Goal: Check status: Check status

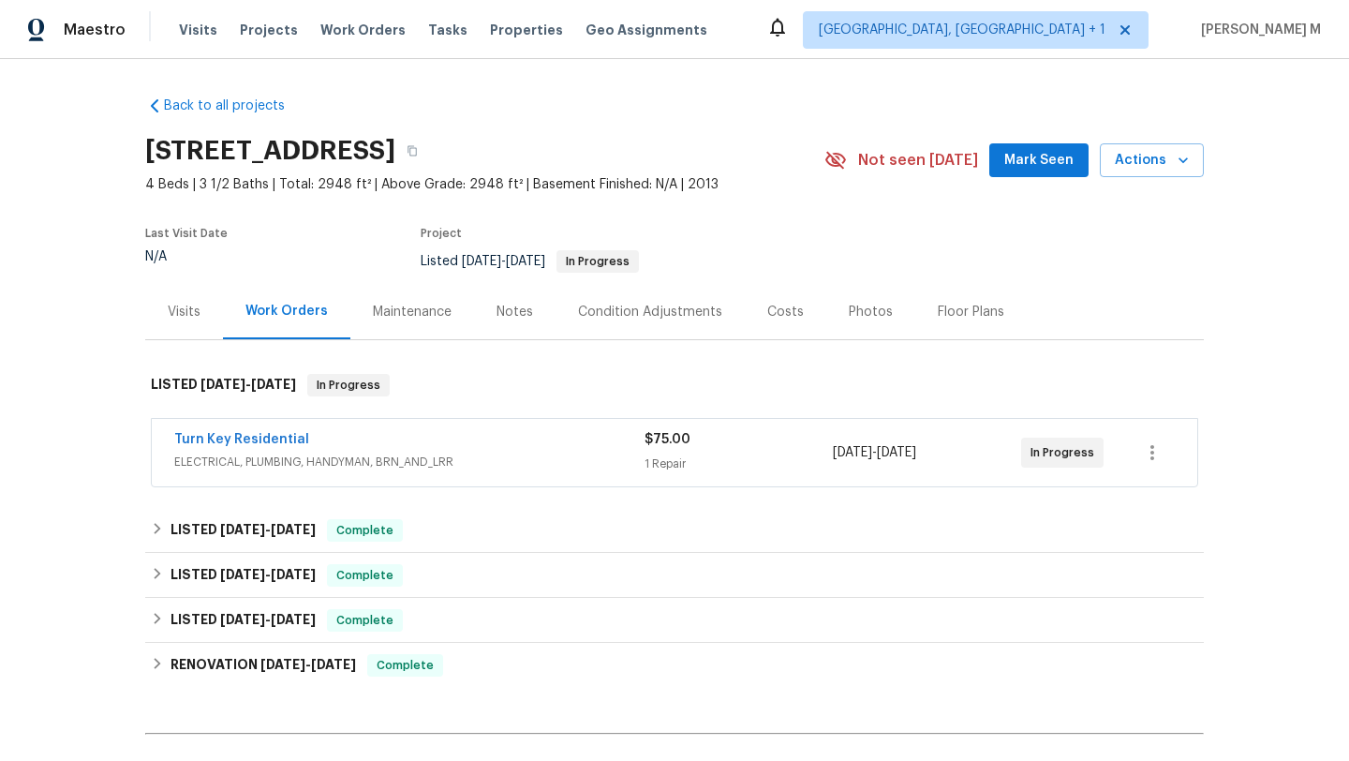
click at [183, 321] on div "Visits" at bounding box center [184, 311] width 78 height 55
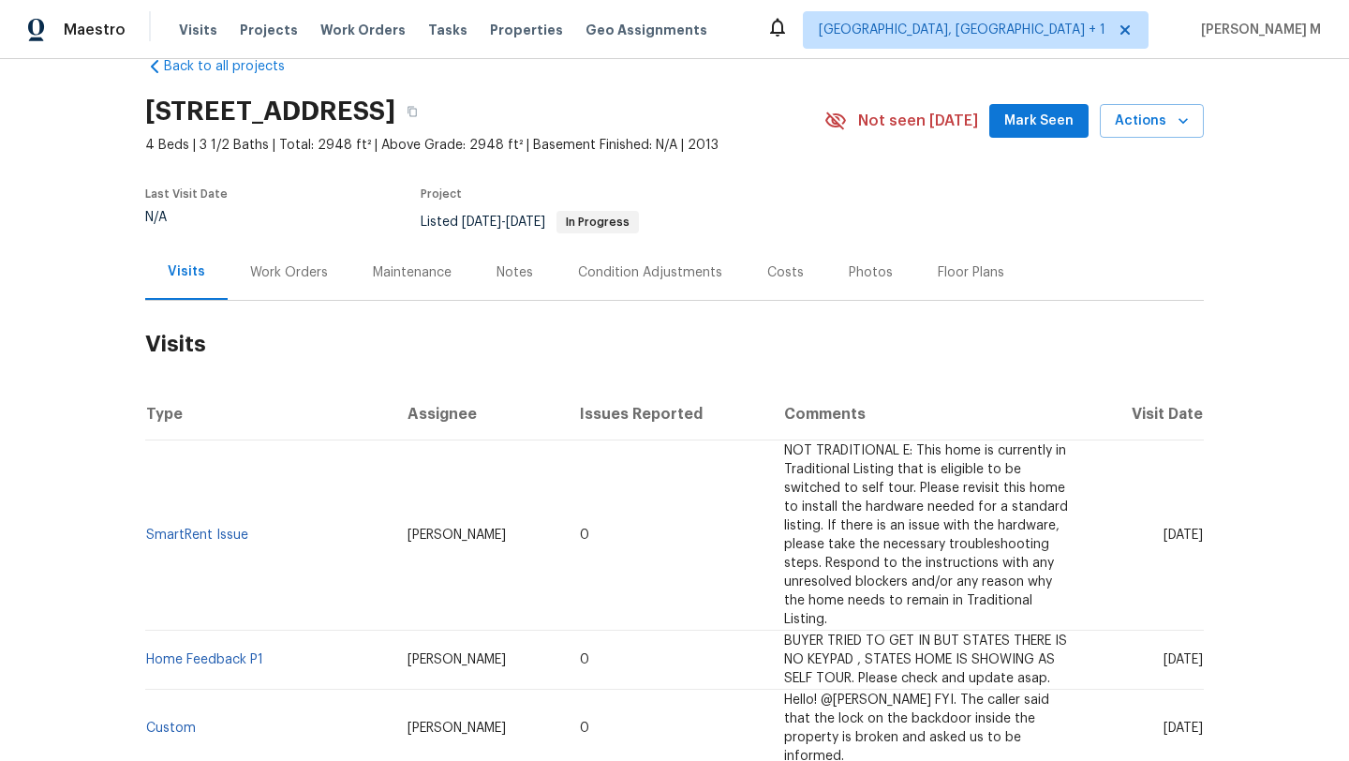
scroll to position [38, 0]
click at [303, 282] on div "Work Orders" at bounding box center [289, 272] width 123 height 55
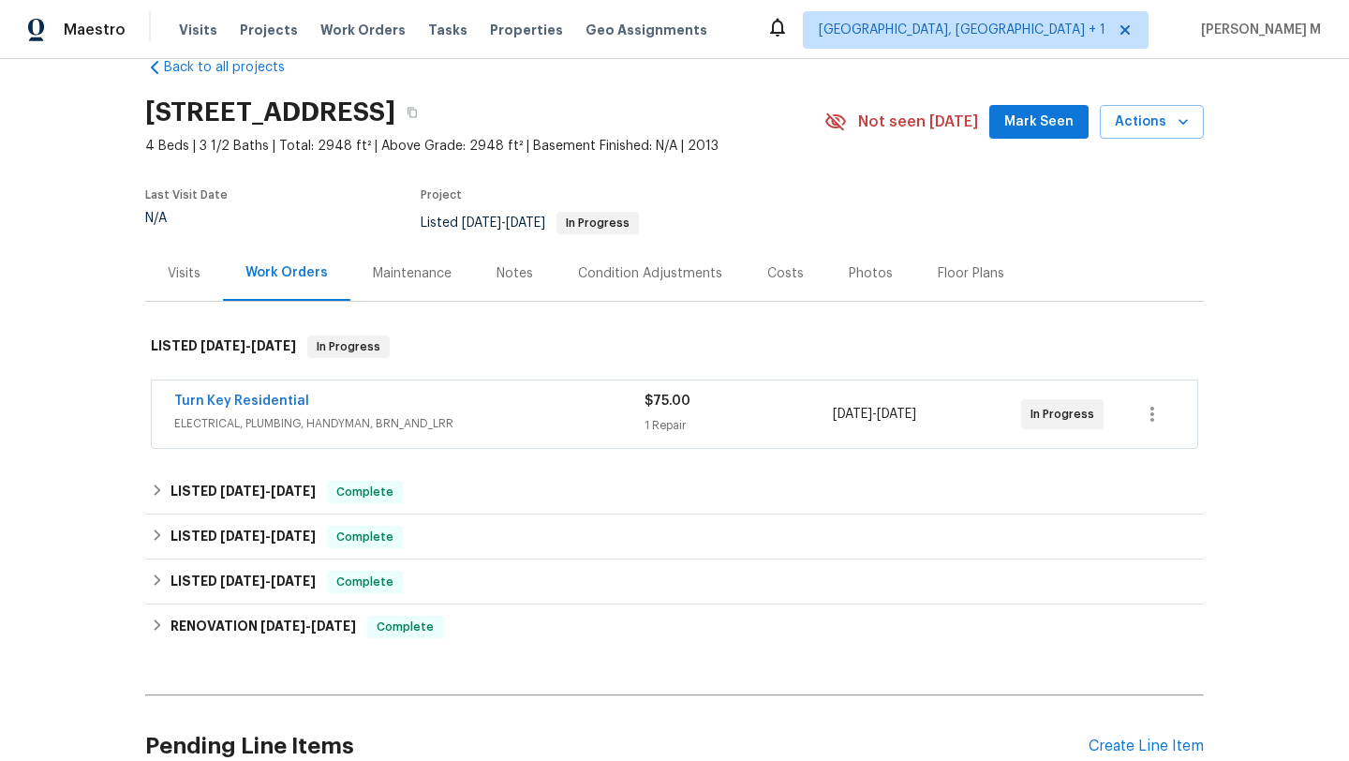
click at [436, 414] on span "ELECTRICAL, PLUMBING, HANDYMAN, BRN_AND_LRR" at bounding box center [409, 423] width 470 height 19
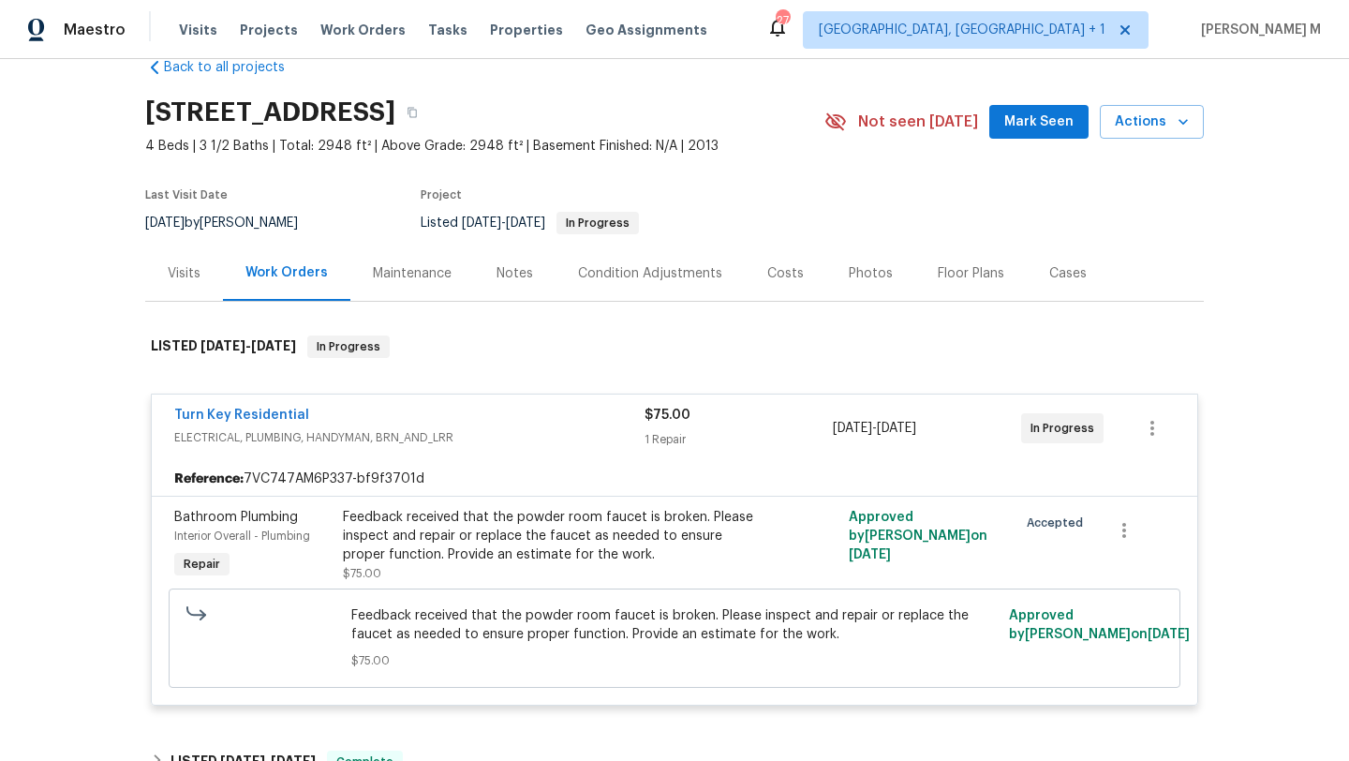
click at [185, 278] on div "Visits" at bounding box center [184, 273] width 33 height 19
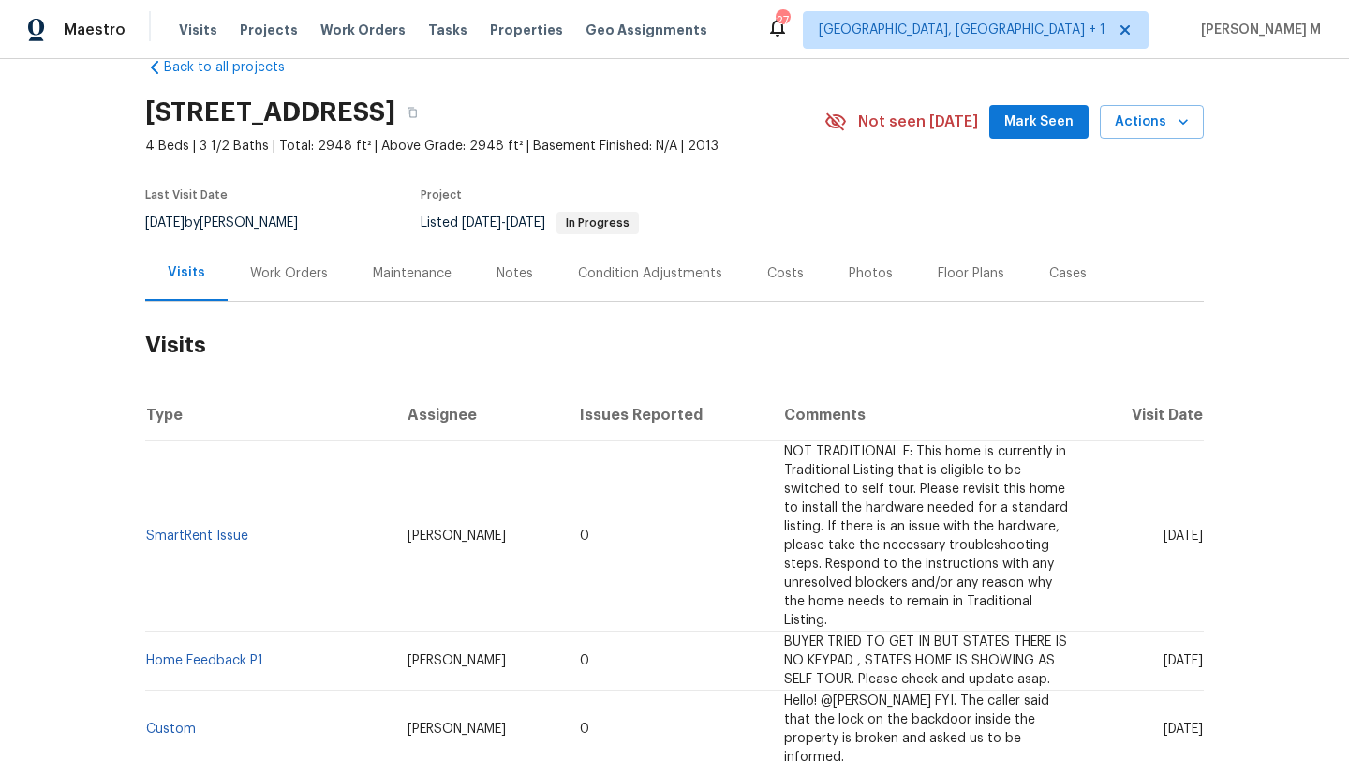
drag, startPoint x: 1130, startPoint y: 536, endPoint x: 1162, endPoint y: 538, distance: 32.8
click at [1163, 538] on span "[DATE]" at bounding box center [1182, 535] width 39 height 13
copy span "[DATE]"
click at [288, 273] on div "Work Orders" at bounding box center [289, 273] width 78 height 19
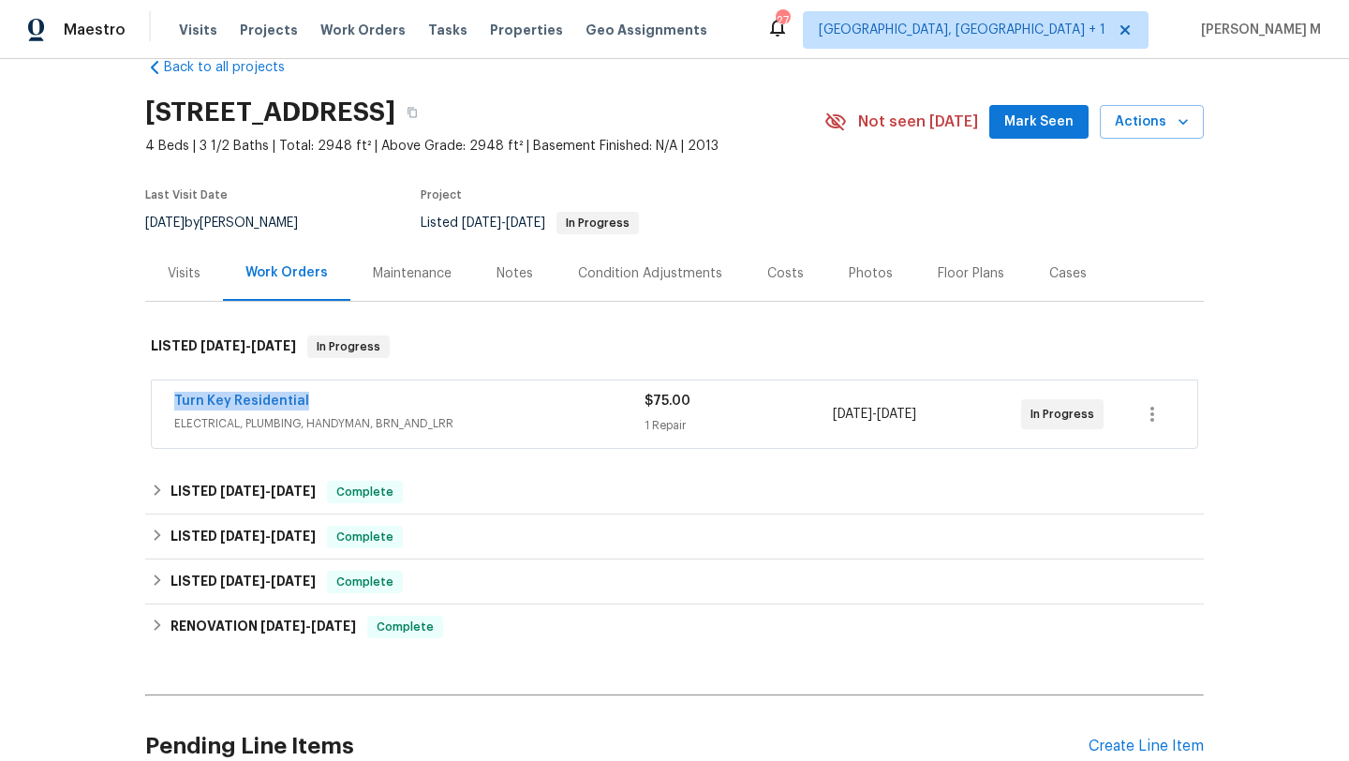
drag, startPoint x: 240, startPoint y: 400, endPoint x: 298, endPoint y: 400, distance: 58.1
click at [298, 400] on div "Turn Key Residential ELECTRICAL, PLUMBING, HANDYMAN, BRN_AND_LRR $75.00 1 Repai…" at bounding box center [674, 413] width 1045 height 67
copy link "Turn Key Residential"
drag, startPoint x: 1018, startPoint y: 412, endPoint x: 1086, endPoint y: 412, distance: 67.4
click at [1086, 412] on div "In Progress" at bounding box center [1062, 414] width 82 height 30
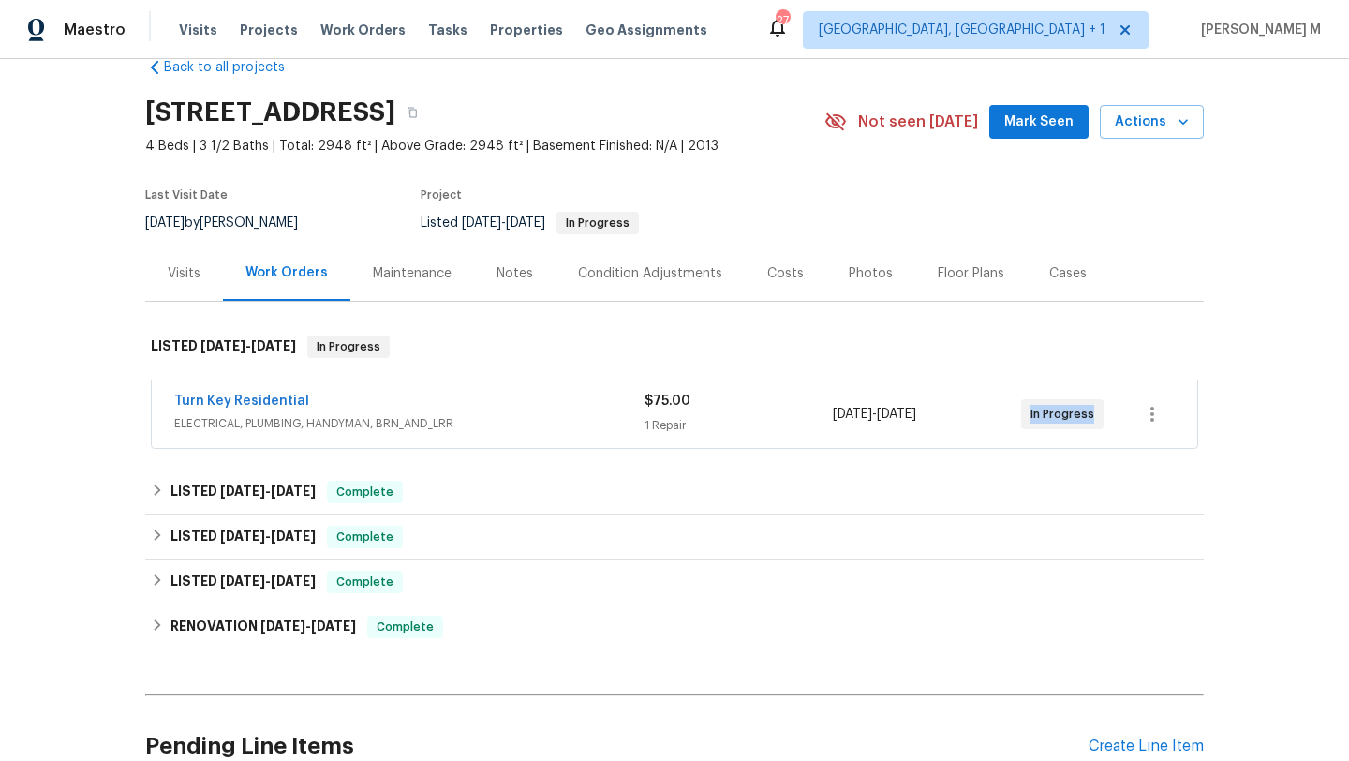
copy span "In Progress"
